Goal: Entertainment & Leisure: Consume media (video, audio)

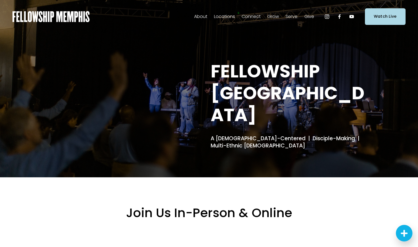
click at [0, 0] on span "Sermons" at bounding box center [0, 0] width 0 height 0
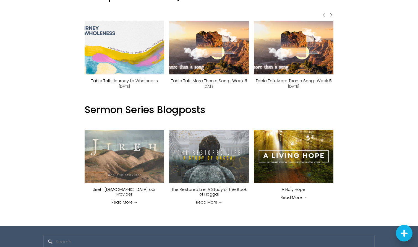
scroll to position [398, 0]
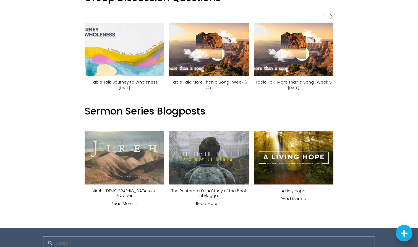
click at [140, 60] on img at bounding box center [117, 49] width 94 height 53
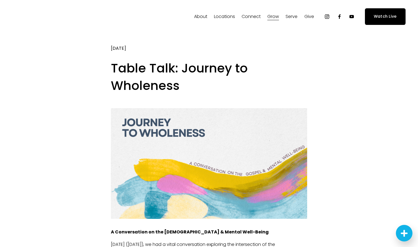
click at [377, 16] on link "Watch Live" at bounding box center [385, 16] width 41 height 16
